Goal: Task Accomplishment & Management: Use online tool/utility

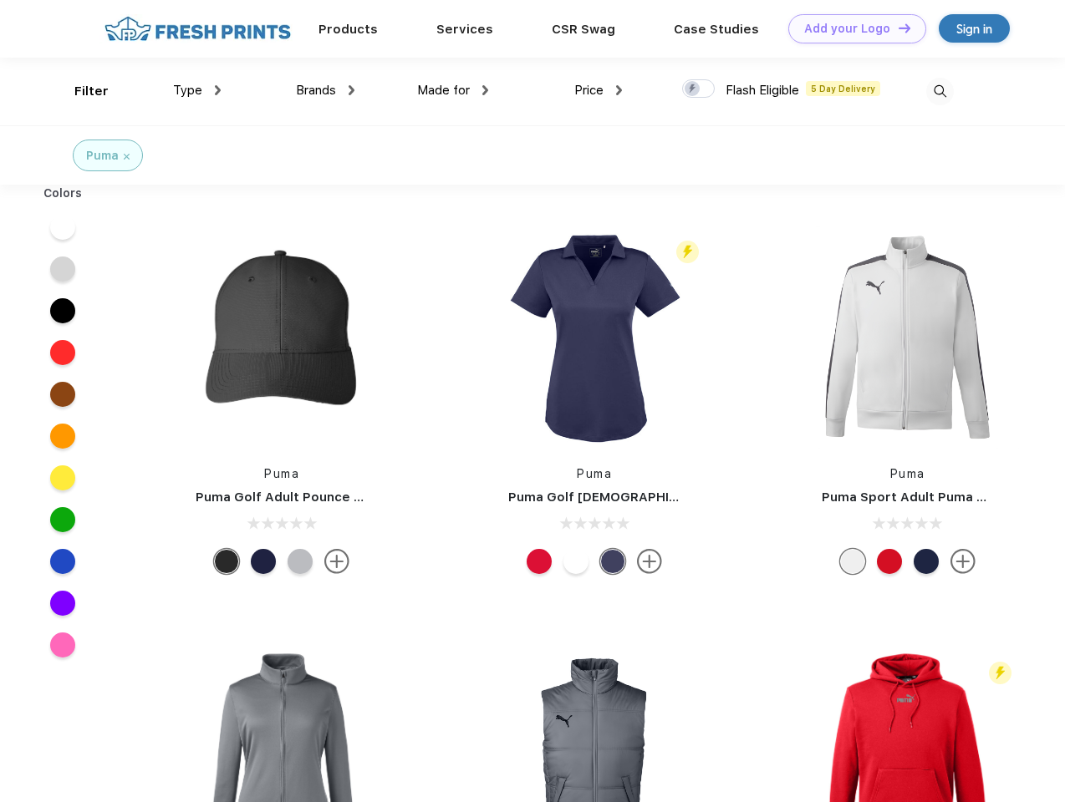
scroll to position [1, 0]
click at [851, 28] on link "Add your Logo Design Tool" at bounding box center [857, 28] width 138 height 29
click at [0, 0] on div "Design Tool" at bounding box center [0, 0] width 0 height 0
click at [897, 28] on link "Add your Logo Design Tool" at bounding box center [857, 28] width 138 height 29
click at [80, 91] on div "Filter" at bounding box center [91, 91] width 34 height 19
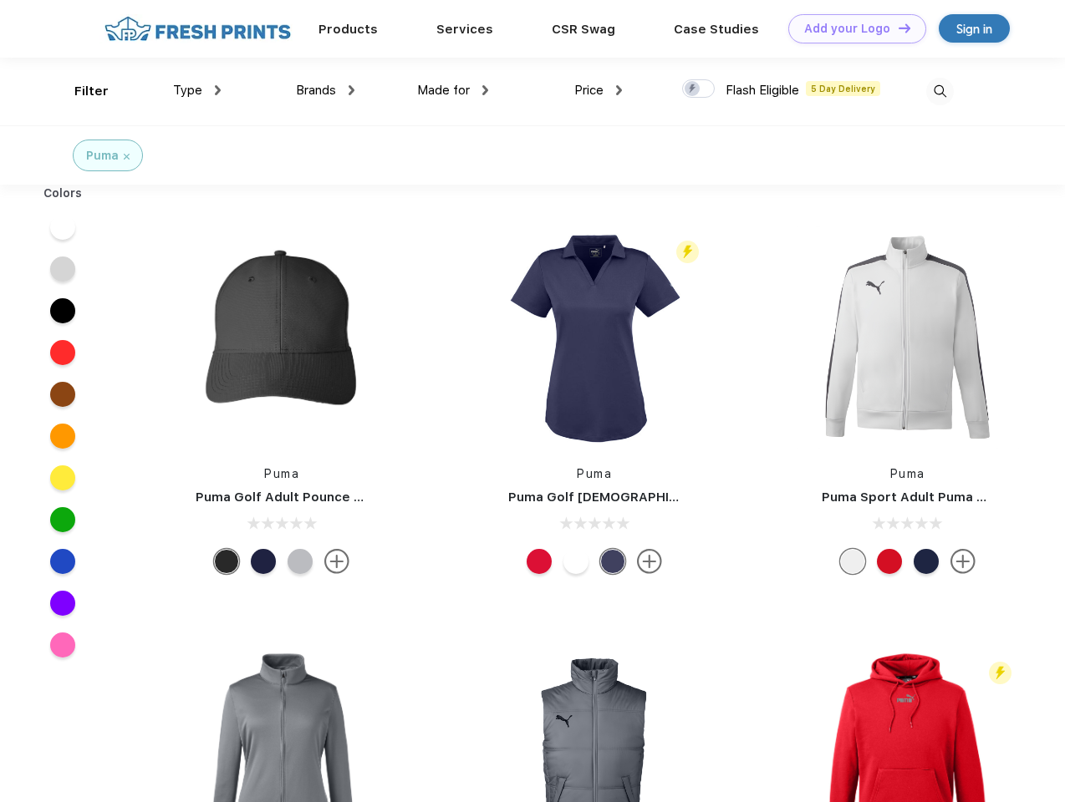
click at [197, 90] on span "Type" at bounding box center [187, 90] width 29 height 15
click at [325, 90] on span "Brands" at bounding box center [316, 90] width 40 height 15
click at [453, 90] on span "Made for" at bounding box center [443, 90] width 53 height 15
click at [598, 90] on span "Price" at bounding box center [588, 90] width 29 height 15
click at [699, 89] on div at bounding box center [698, 88] width 33 height 18
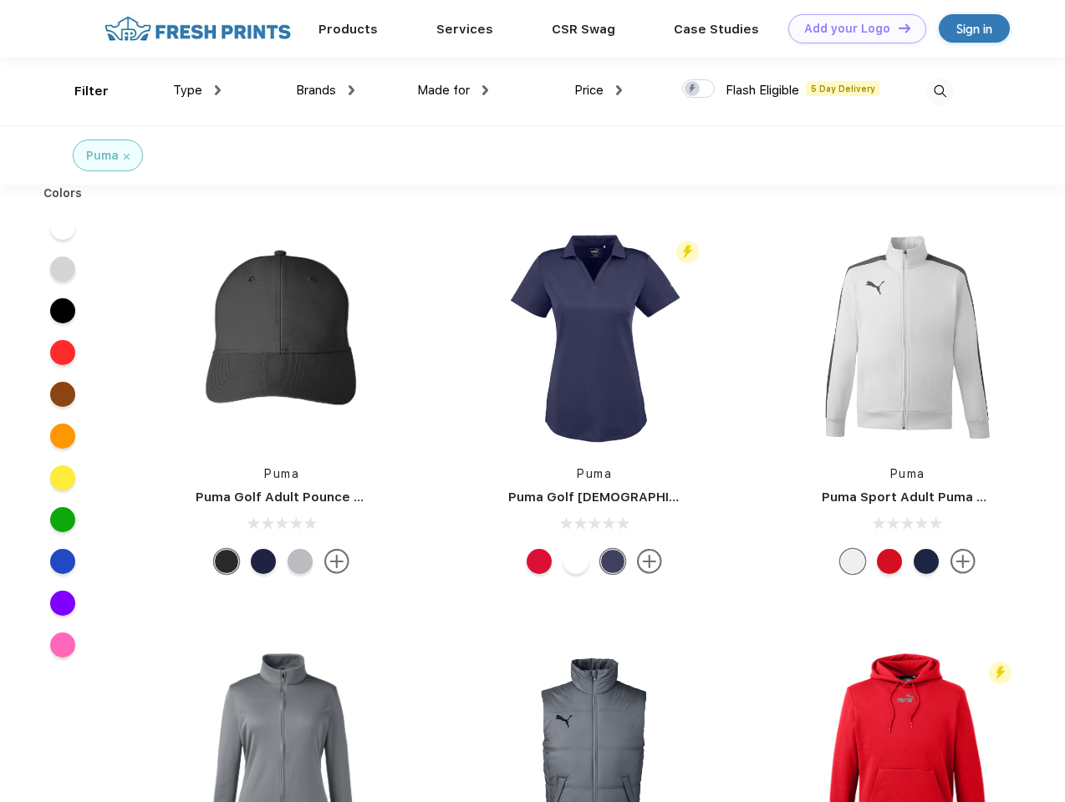
click at [693, 89] on input "checkbox" at bounding box center [687, 84] width 11 height 11
click at [939, 91] on img at bounding box center [940, 92] width 28 height 28
